Goal: Task Accomplishment & Management: Use online tool/utility

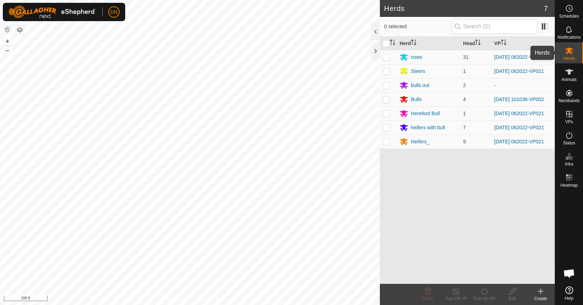
click at [568, 48] on icon at bounding box center [569, 51] width 8 height 8
click at [388, 54] on td at bounding box center [388, 57] width 17 height 14
checkbox input "true"
click at [386, 71] on p-checkbox at bounding box center [386, 71] width 7 height 6
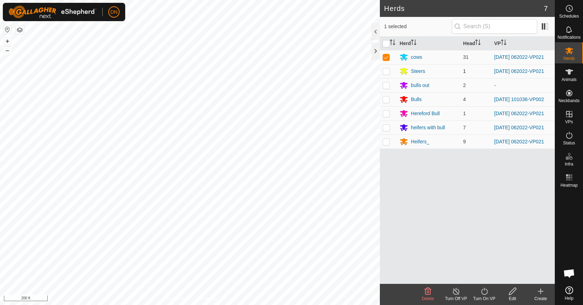
checkbox input "true"
click at [382, 117] on td at bounding box center [388, 113] width 17 height 14
checkbox input "true"
click at [383, 130] on p-checkbox at bounding box center [386, 128] width 7 height 6
checkbox input "true"
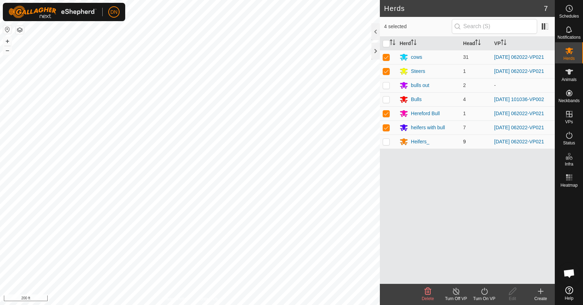
click at [385, 145] on p-checkbox at bounding box center [386, 142] width 7 height 6
checkbox input "true"
click at [486, 292] on icon at bounding box center [484, 291] width 9 height 8
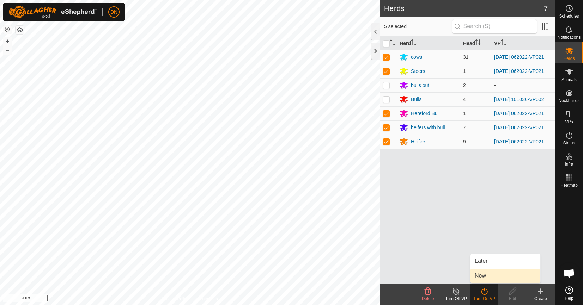
click at [485, 274] on link "Now" at bounding box center [505, 276] width 70 height 14
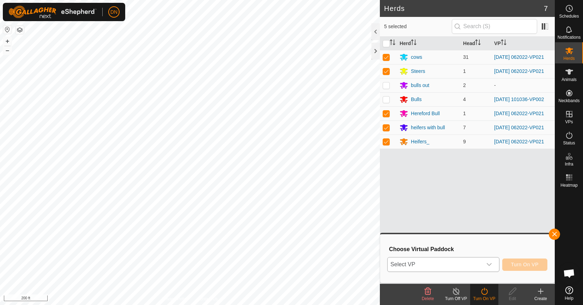
click at [494, 264] on div "dropdown trigger" at bounding box center [489, 265] width 14 height 14
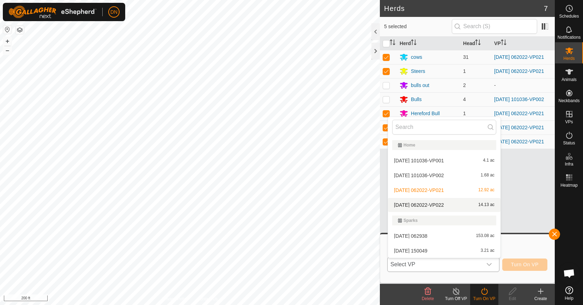
click at [445, 206] on li "[DATE] 062022-VP022 14.13 ac" at bounding box center [444, 205] width 112 height 14
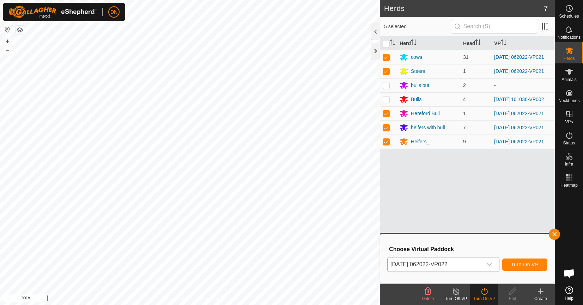
click at [488, 264] on icon "dropdown trigger" at bounding box center [489, 265] width 6 height 6
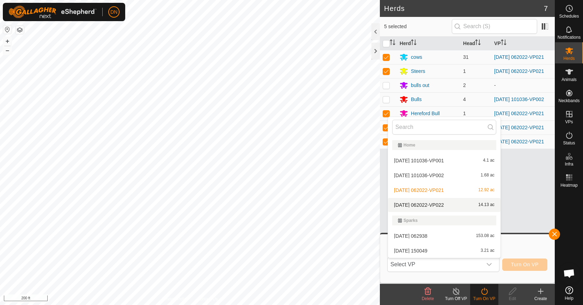
click at [459, 205] on li "[DATE] 062022-VP022 14.13 ac" at bounding box center [444, 205] width 112 height 14
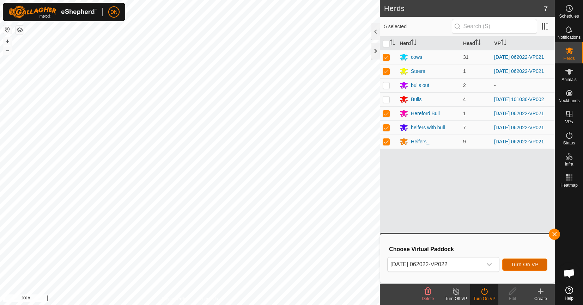
click at [532, 264] on span "Turn On VP" at bounding box center [525, 265] width 28 height 6
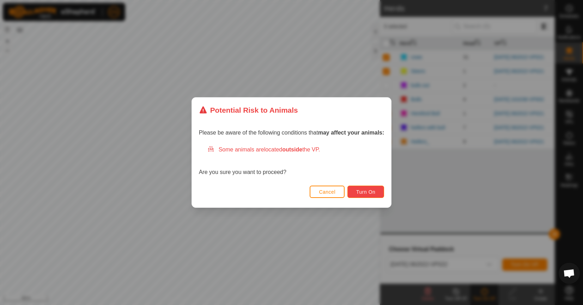
click at [361, 189] on button "Turn On" at bounding box center [365, 192] width 37 height 12
